Goal: Task Accomplishment & Management: Manage account settings

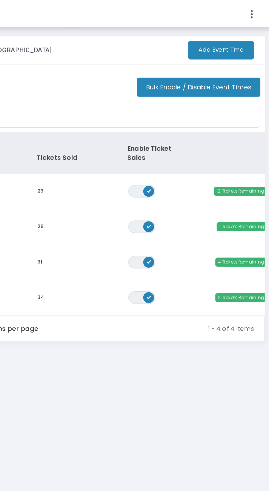
scroll to position [0, 20]
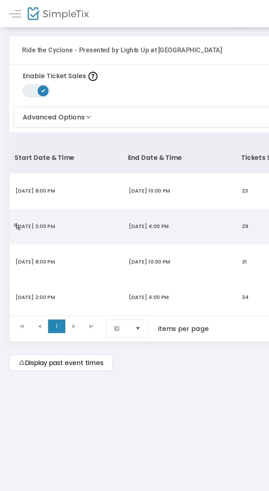
click at [110, 129] on td "[DATE] 4:00 PM" at bounding box center [109, 136] width 69 height 21
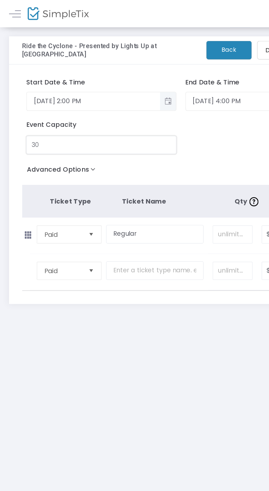
click at [51, 89] on input "30" at bounding box center [61, 87] width 90 height 10
type input "35"
click at [145, 31] on button "Back" at bounding box center [138, 30] width 27 height 11
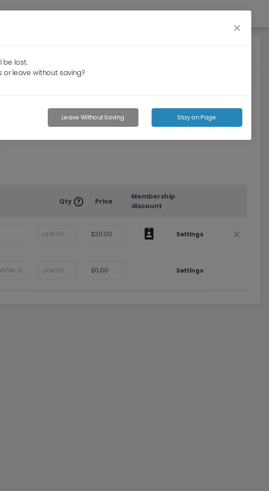
click at [240, 68] on button "Stay on Page" at bounding box center [225, 70] width 55 height 11
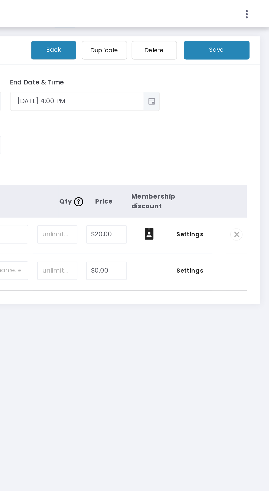
click at [251, 31] on button "Save" at bounding box center [238, 30] width 40 height 11
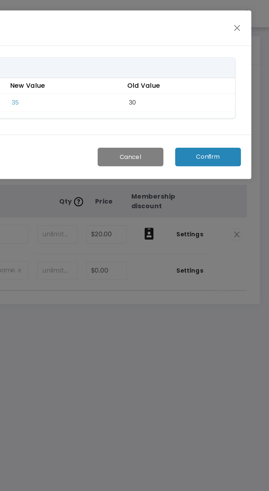
click at [244, 95] on button "Confirm" at bounding box center [233, 94] width 40 height 11
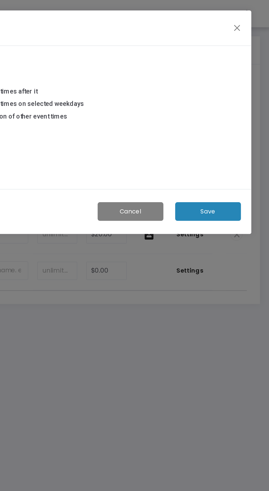
click at [242, 127] on button "Save" at bounding box center [233, 127] width 40 height 11
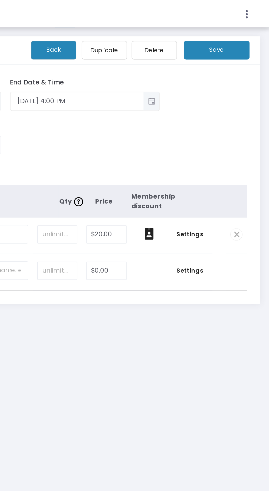
click at [137, 31] on button "Back" at bounding box center [138, 30] width 27 height 11
